Goal: Transaction & Acquisition: Book appointment/travel/reservation

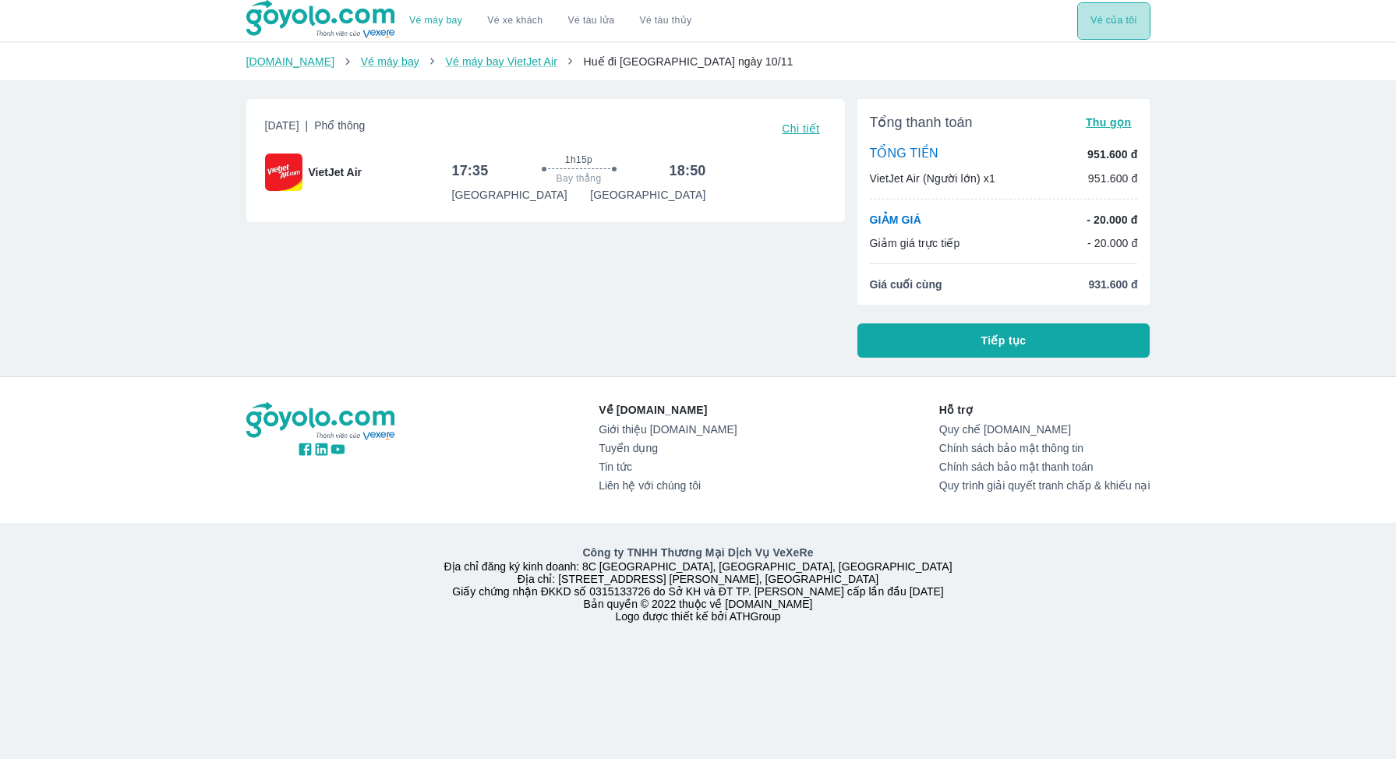
click at [1097, 22] on button "Vé của tôi" at bounding box center [1113, 20] width 73 height 37
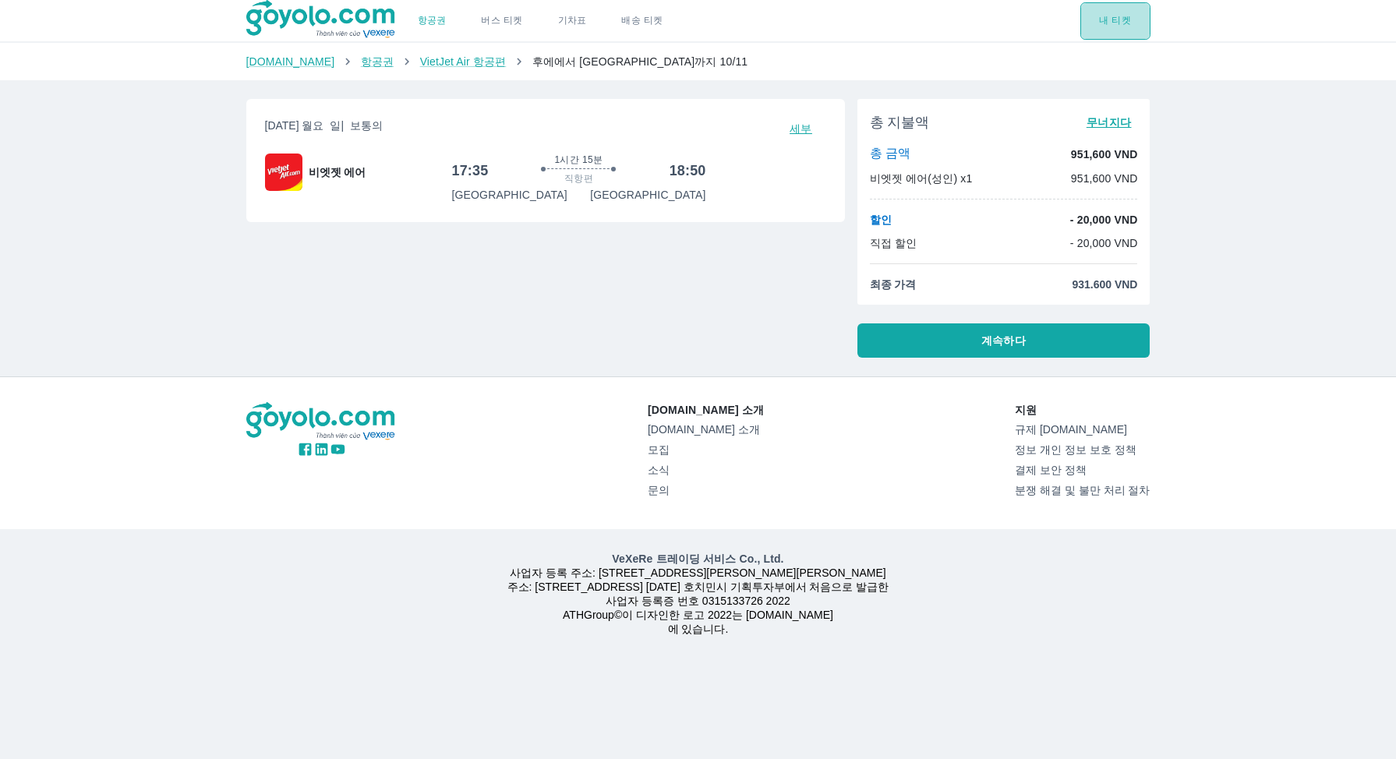
click at [1097, 16] on button "내 티켓" at bounding box center [1116, 20] width 70 height 37
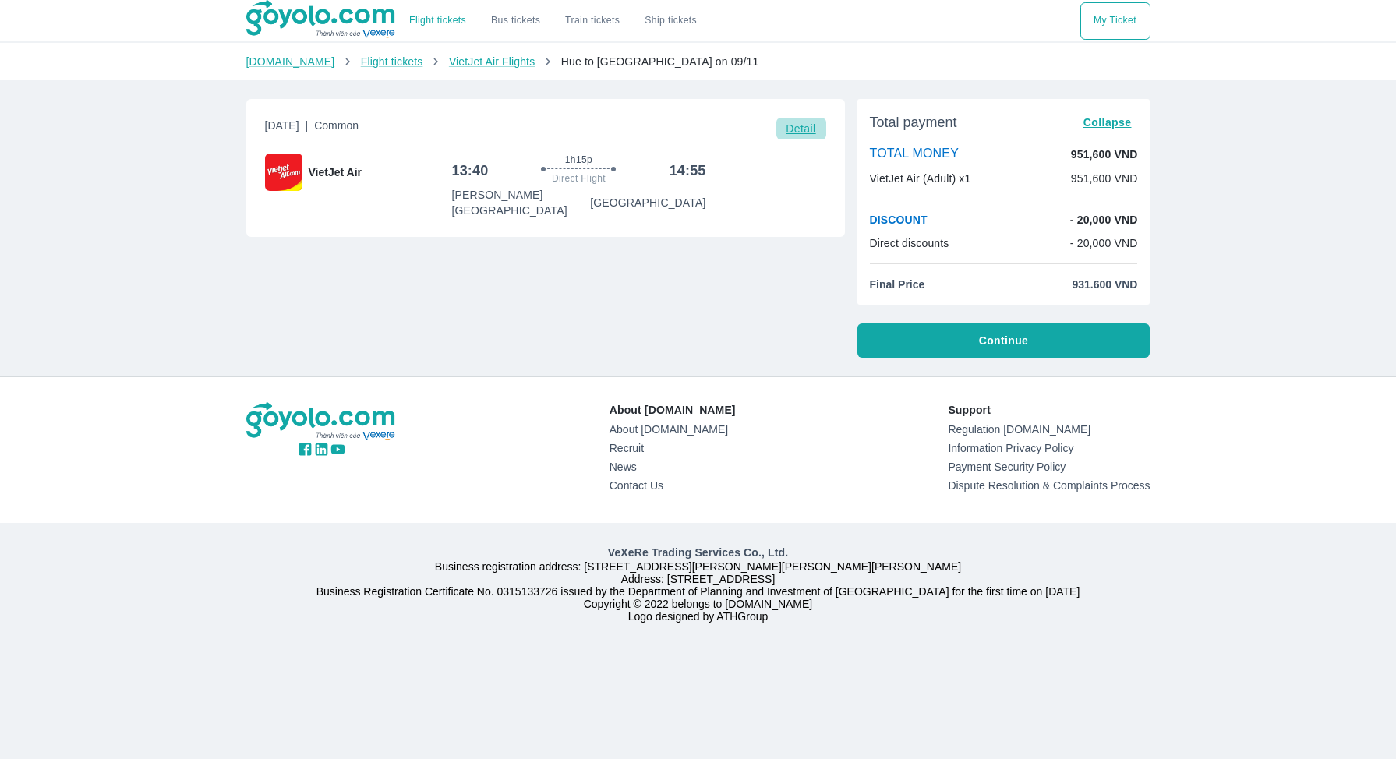
click at [808, 130] on span "Detail" at bounding box center [801, 128] width 30 height 12
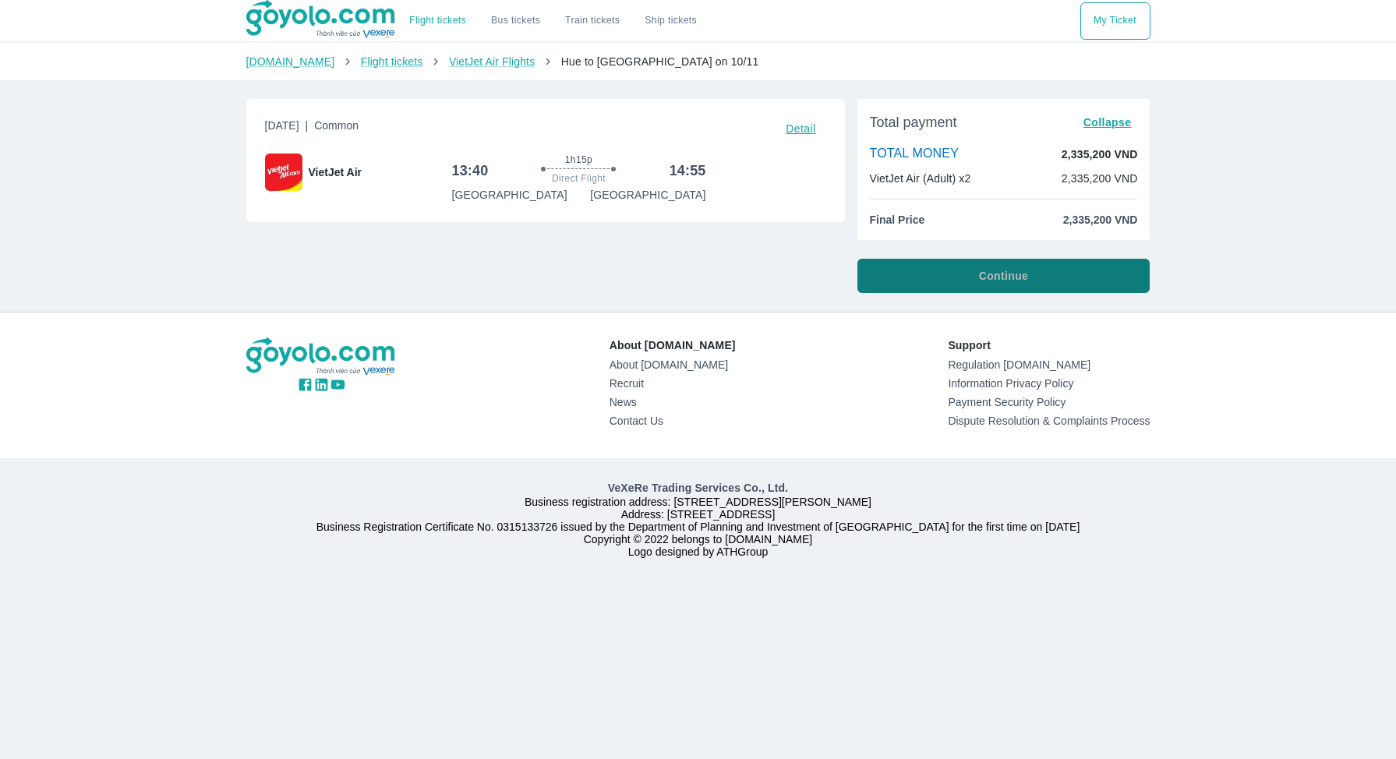
click at [924, 276] on button "Continue" at bounding box center [1004, 276] width 293 height 34
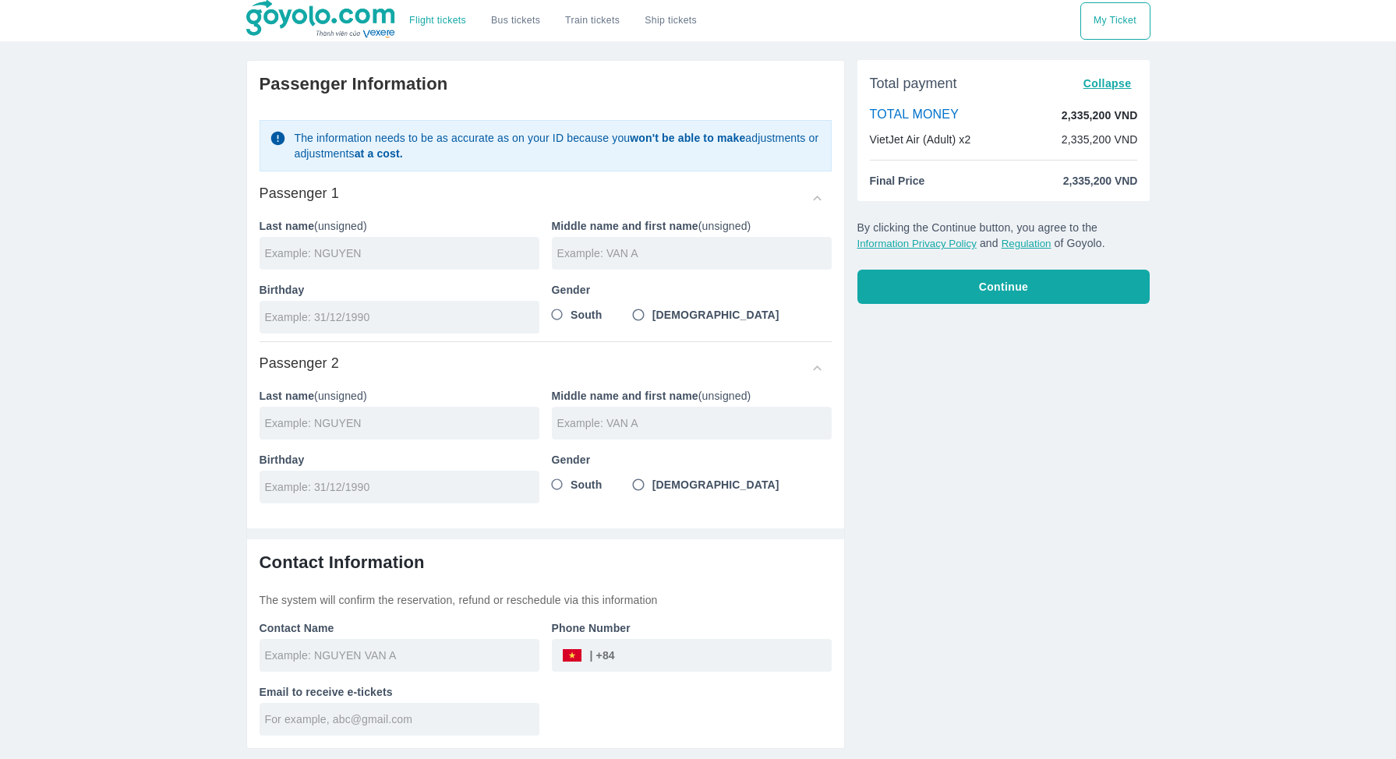
click at [718, 661] on input "tel" at bounding box center [723, 655] width 217 height 37
